Goal: Check status: Check status

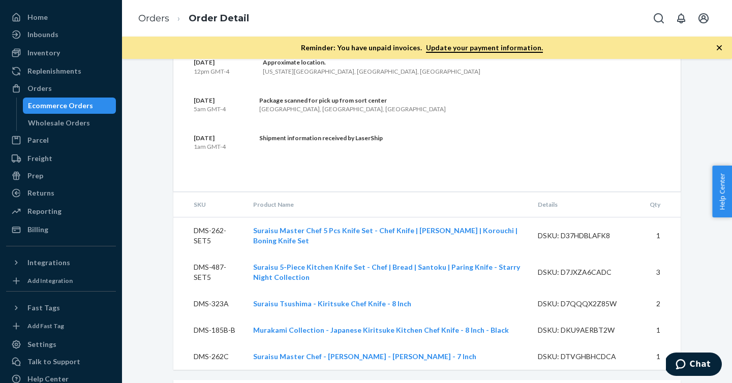
scroll to position [1199, 0]
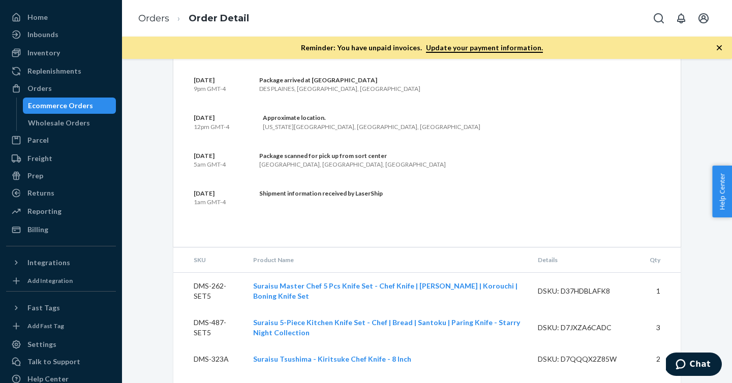
click at [84, 107] on div "Ecommerce Orders" at bounding box center [60, 106] width 65 height 10
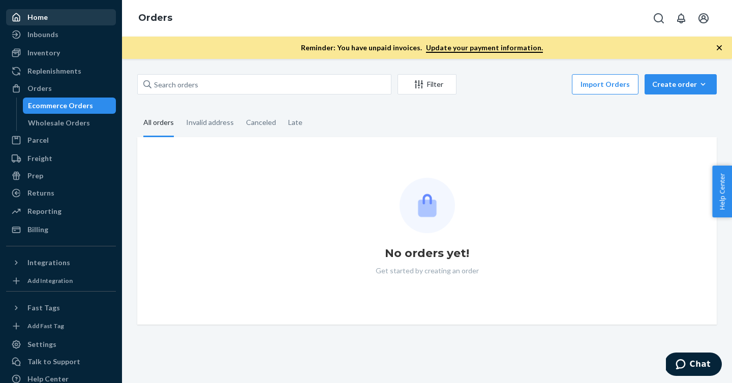
click at [54, 19] on div "Home" at bounding box center [61, 17] width 108 height 14
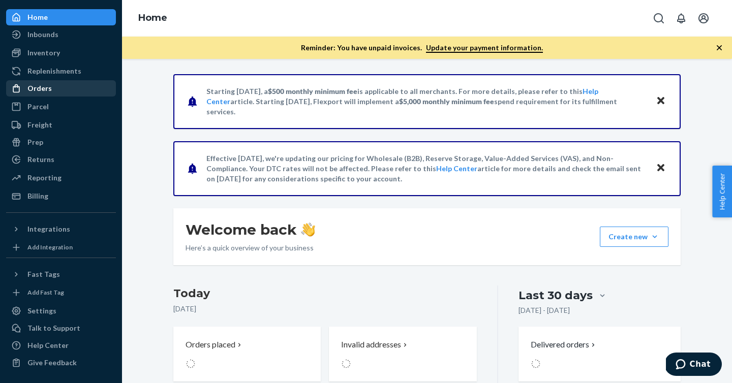
click at [55, 85] on div "Orders" at bounding box center [61, 88] width 108 height 14
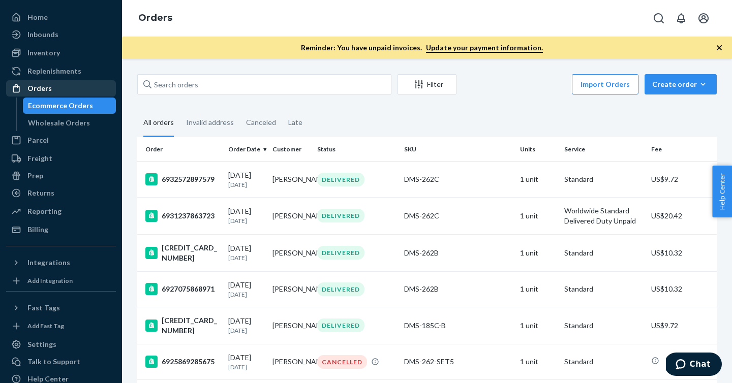
click at [85, 84] on div "Orders" at bounding box center [61, 88] width 108 height 14
click at [82, 88] on div "Orders" at bounding box center [61, 88] width 108 height 14
click at [86, 121] on div "Wholesale Orders" at bounding box center [69, 123] width 91 height 14
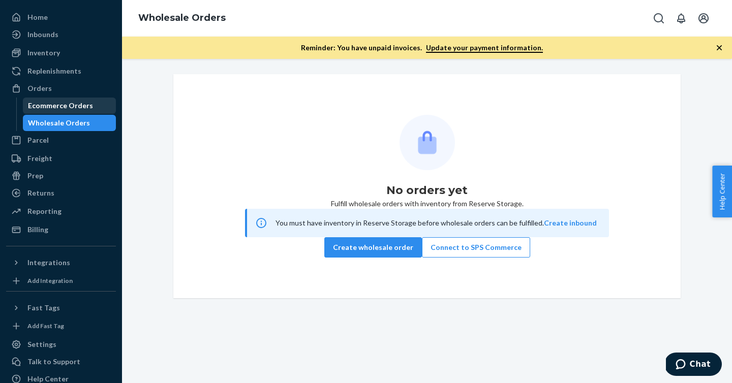
click at [79, 99] on div "Ecommerce Orders" at bounding box center [69, 106] width 91 height 14
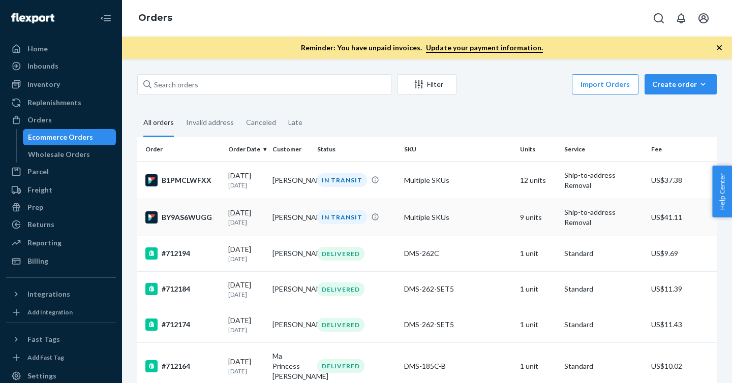
click at [189, 218] on div "BY9AS6WUGG" at bounding box center [182, 217] width 75 height 12
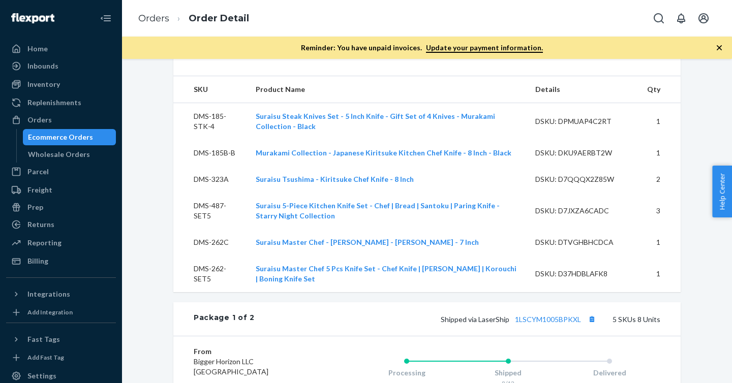
scroll to position [352, 0]
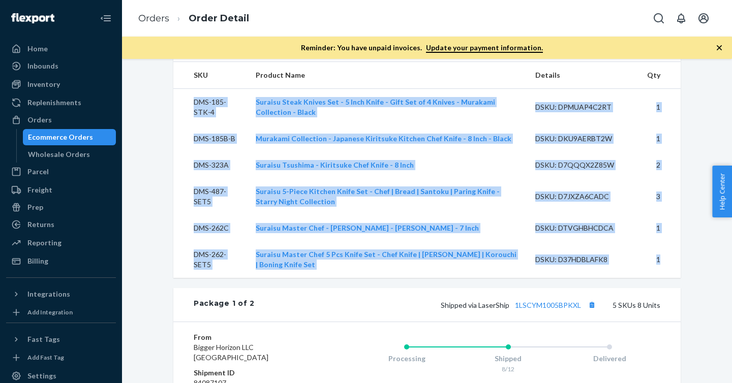
drag, startPoint x: 190, startPoint y: 127, endPoint x: 671, endPoint y: 290, distance: 507.6
click at [673, 278] on tbody "DMS-185-STK-4 Suraisu Steak Knives Set - 5 Inch Knife - Gift Set of 4 Knives - …" at bounding box center [426, 184] width 507 height 190
copy tbody "DMS-185-STK-4 Suraisu Steak Knives Set - 5 Inch Knife - Gift Set of 4 Knives - …"
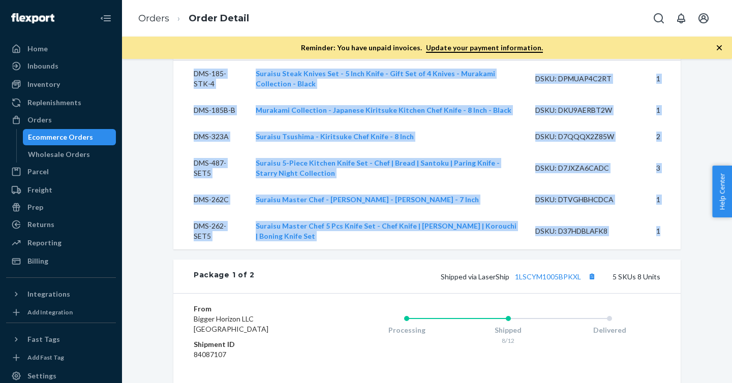
scroll to position [318, 0]
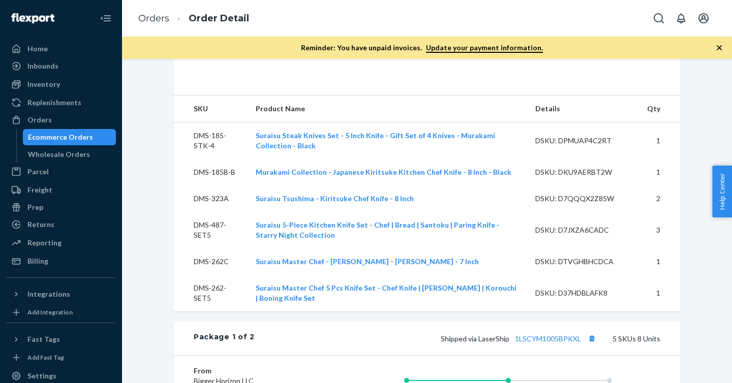
click at [682, 206] on div "Removal Order # BY9AS6WUGG • Ship-to-address Removal / US$41.11 Create Return I…" at bounding box center [427, 318] width 522 height 1125
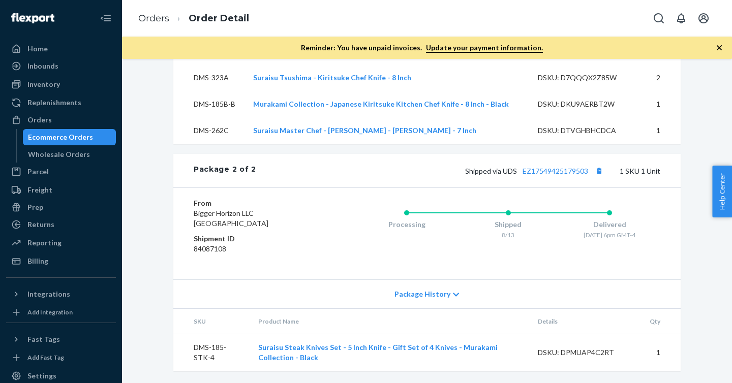
scroll to position [859, 0]
